Goal: Task Accomplishment & Management: Use online tool/utility

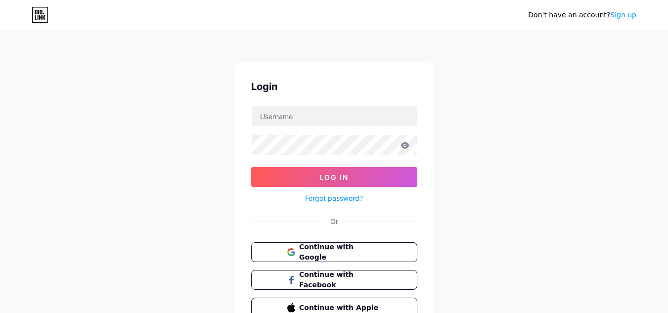
click at [535, 23] on div "Don't have an account? Sign up" at bounding box center [334, 15] width 668 height 30
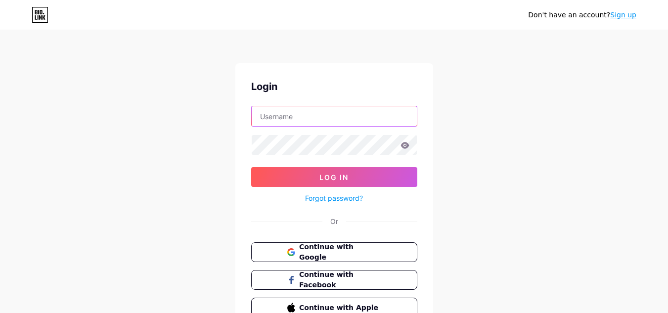
click at [288, 117] on input "text" at bounding box center [334, 116] width 165 height 20
type input "medmobilityhomecare"
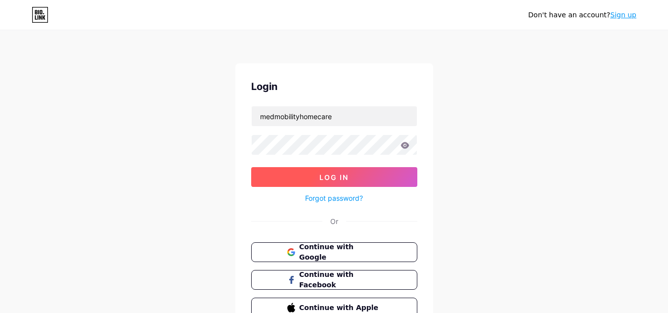
click at [339, 183] on button "Log In" at bounding box center [334, 177] width 166 height 20
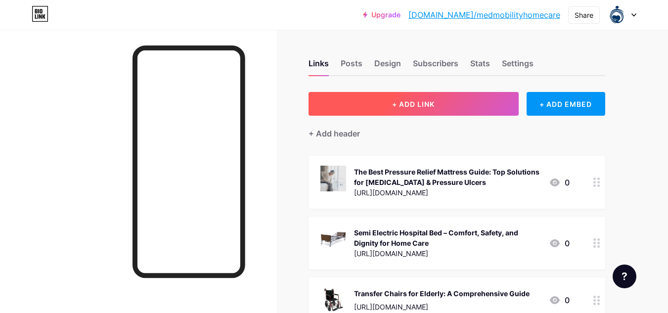
click at [438, 100] on button "+ ADD LINK" at bounding box center [414, 104] width 210 height 24
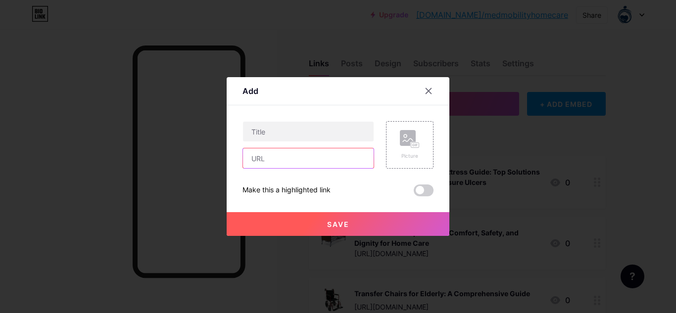
click at [283, 162] on input "text" at bounding box center [308, 158] width 131 height 20
paste input "[URL][DOMAIN_NAME]"
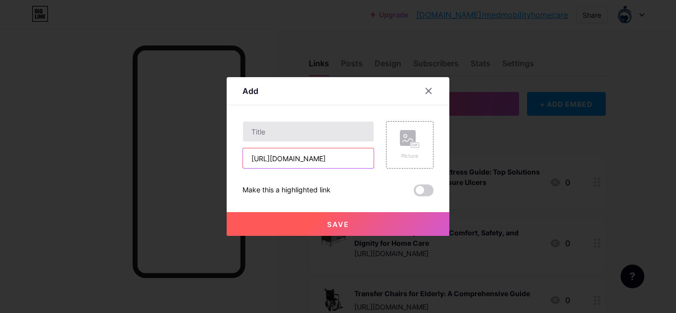
type input "[URL][DOMAIN_NAME]"
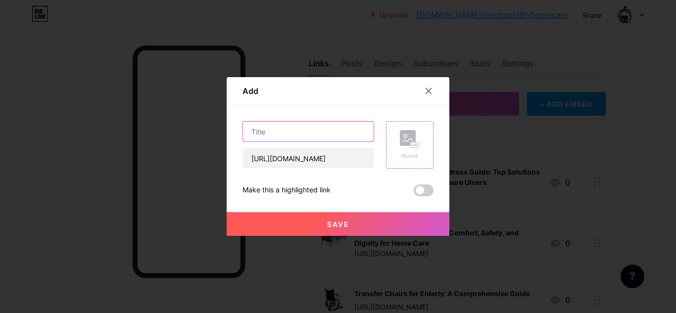
scroll to position [0, 0]
click at [288, 136] on input "text" at bounding box center [308, 132] width 131 height 20
paste input "Full Electric Hospital Bed: Enhancing Comfort and Safety for Homecare"
type input "Full Electric Hospital Bed: Enhancing Comfort and Safety for Homecare"
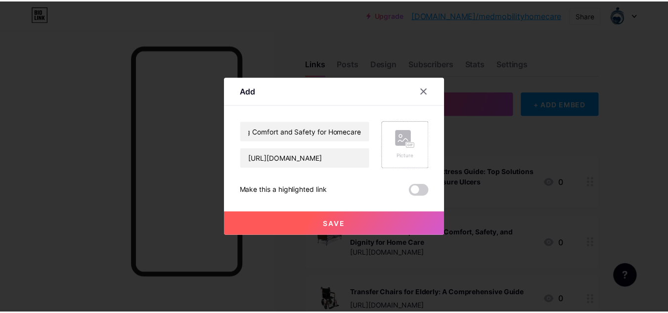
scroll to position [0, 0]
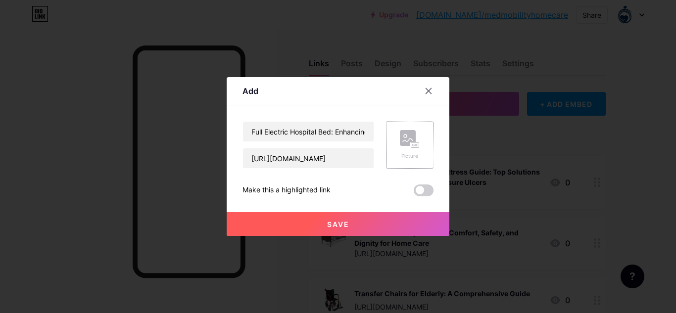
click at [417, 151] on div "Picture" at bounding box center [410, 145] width 20 height 30
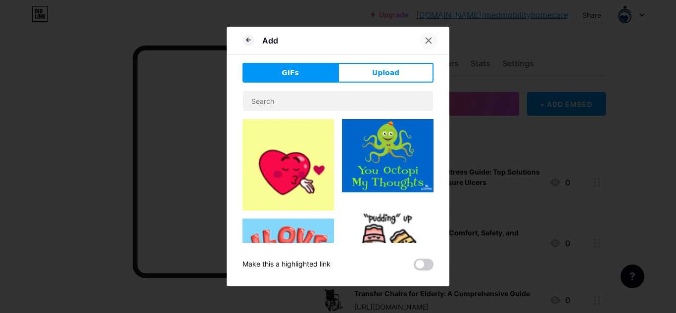
click at [428, 47] on div at bounding box center [429, 41] width 18 height 18
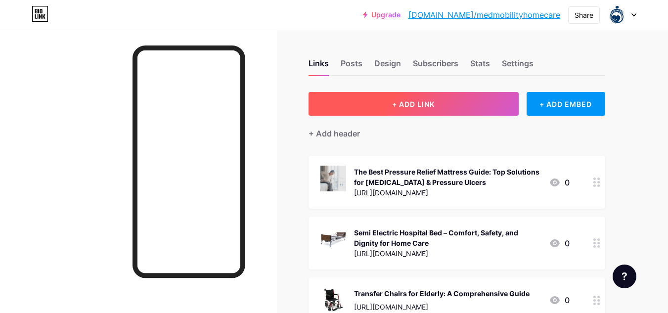
click at [437, 108] on button "+ ADD LINK" at bounding box center [414, 104] width 210 height 24
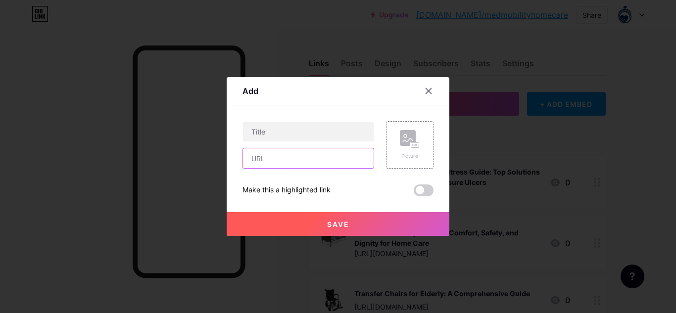
click at [290, 151] on input "text" at bounding box center [308, 158] width 131 height 20
paste input "[URL][DOMAIN_NAME]"
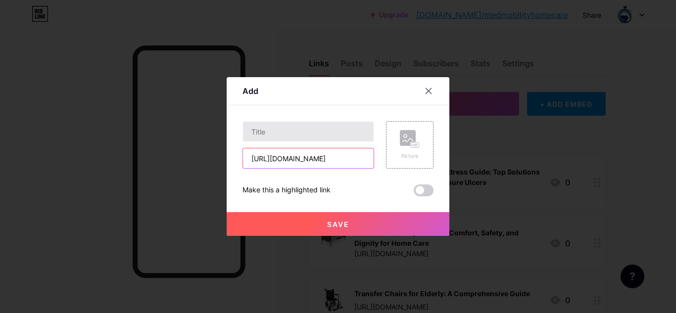
type input "[URL][DOMAIN_NAME]"
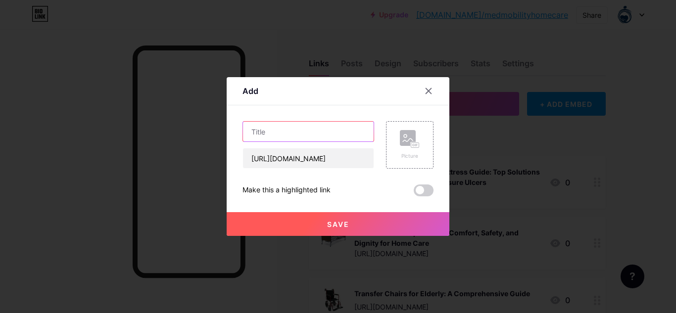
scroll to position [0, 0]
click at [291, 139] on input "text" at bounding box center [308, 132] width 131 height 20
paste input "Full Electric Hospital Bed: Enhancing Comfort and Safety for Homecare"
type input "Full Electric Hospital Bed: Enhancing Comfort and Safety for Homecare"
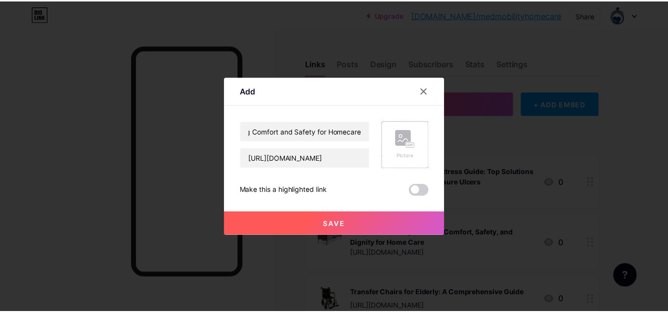
scroll to position [0, 0]
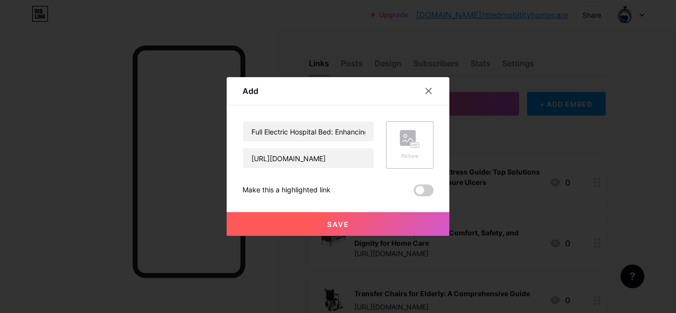
click at [398, 142] on div "Picture" at bounding box center [409, 144] width 47 height 47
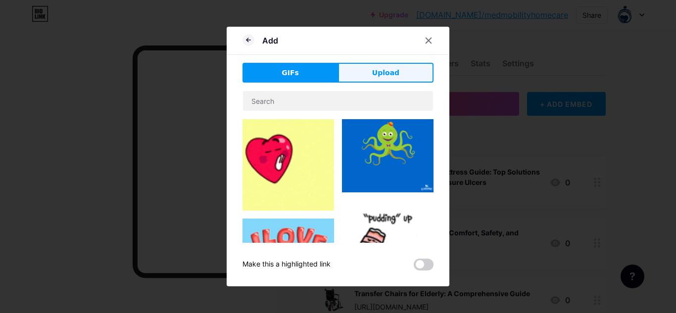
click at [387, 76] on span "Upload" at bounding box center [385, 73] width 27 height 10
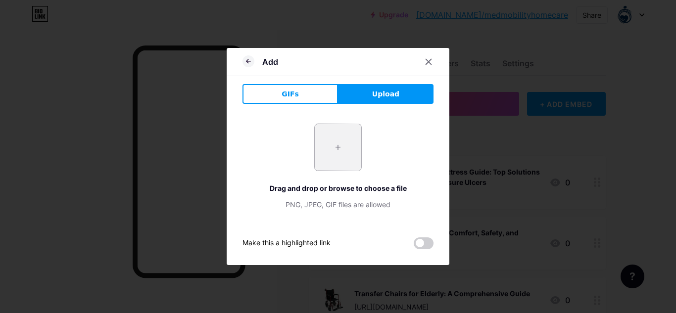
click at [342, 156] on input "file" at bounding box center [338, 147] width 47 height 47
type input "C:\fakepath\US0458-600x600 (1).jpg"
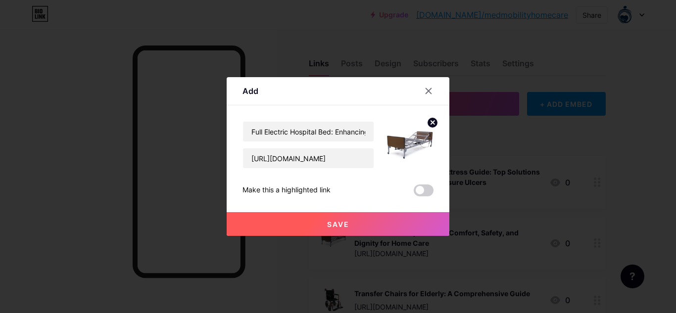
click at [347, 220] on span "Save" at bounding box center [338, 224] width 22 height 8
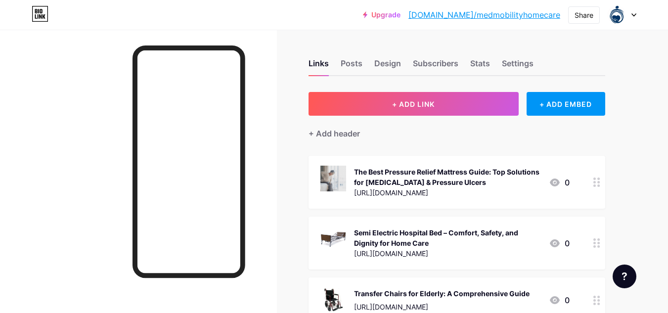
click at [518, 11] on link "[DOMAIN_NAME]/medmobilityhomecare" at bounding box center [485, 15] width 152 height 12
